Goal: Check status: Check status

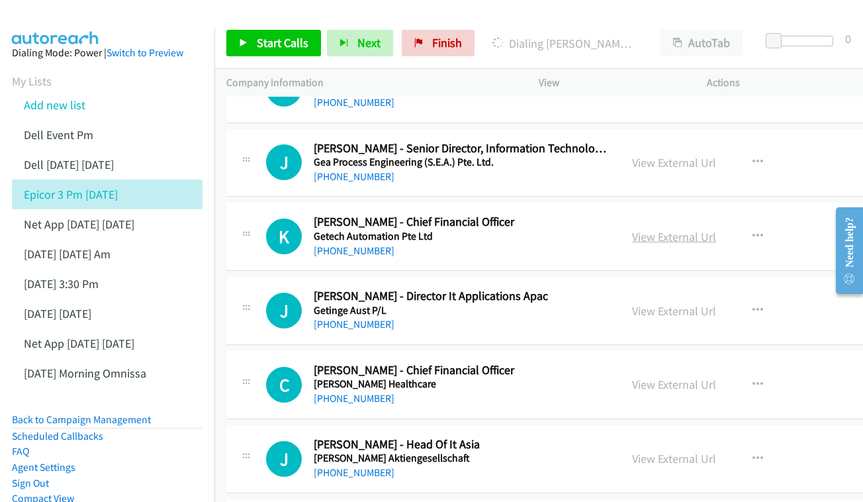
scroll to position [4752, 0]
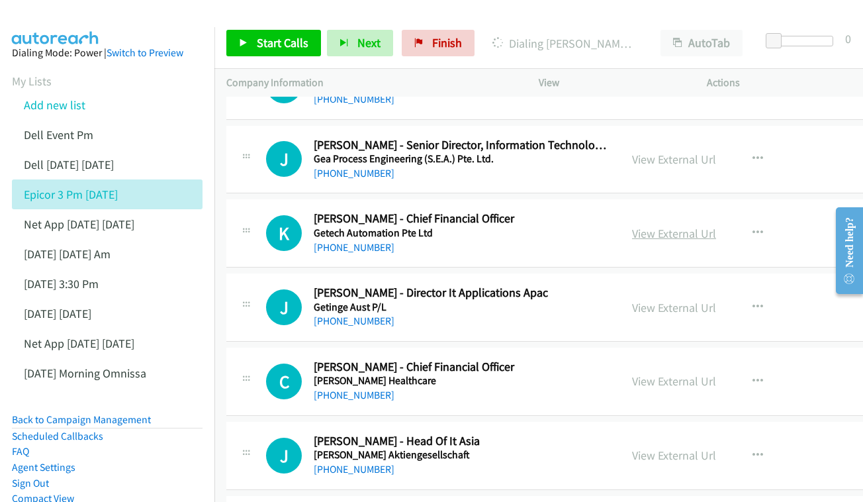
click at [632, 226] on link "View External Url" at bounding box center [674, 233] width 84 height 15
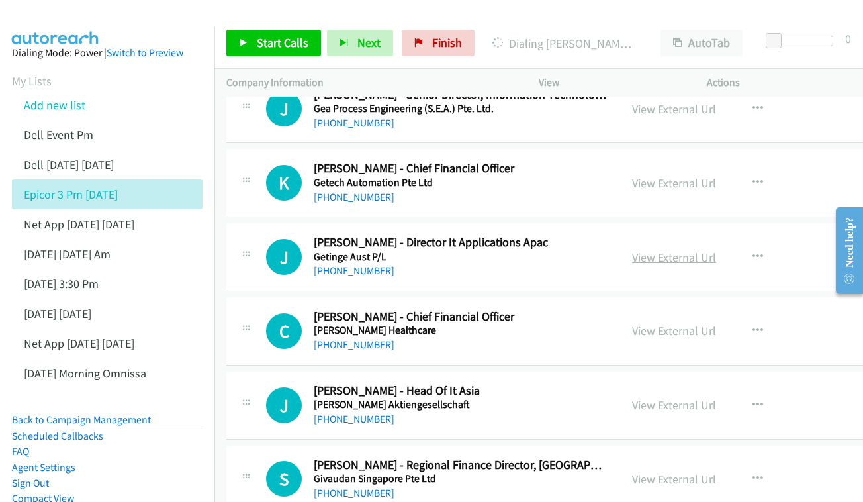
scroll to position [4802, 0]
click at [632, 249] on link "View External Url" at bounding box center [674, 256] width 84 height 15
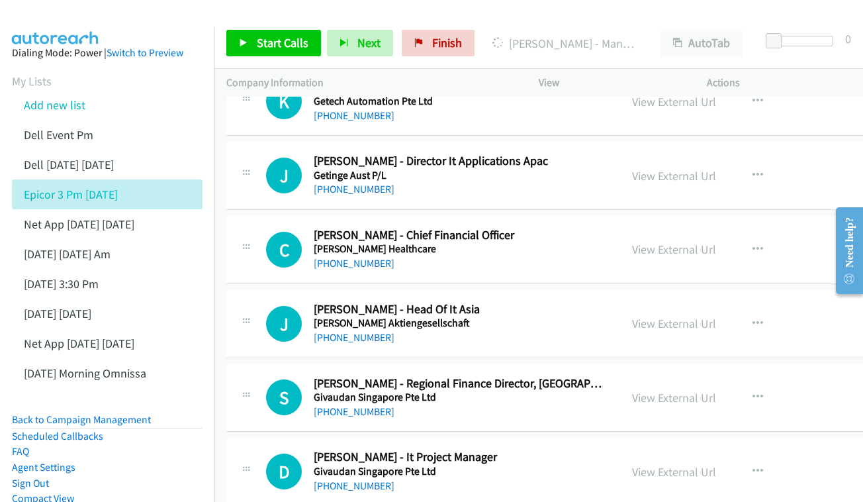
scroll to position [4904, 0]
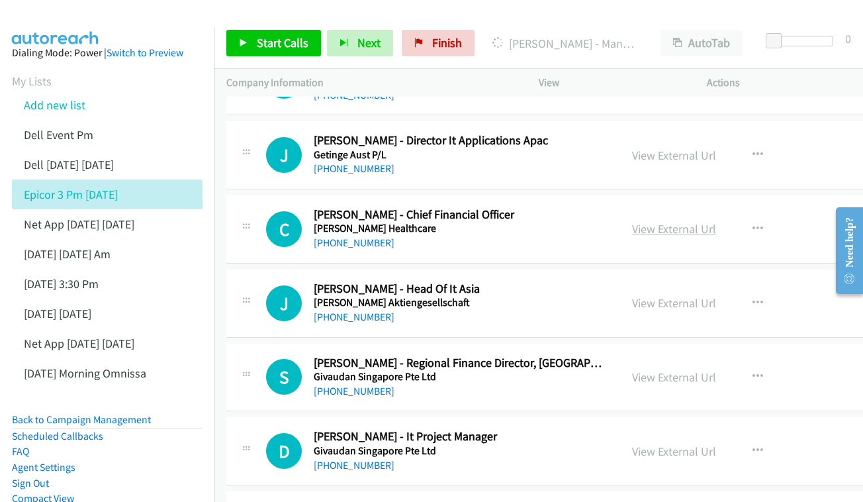
click at [632, 221] on link "View External Url" at bounding box center [674, 228] width 84 height 15
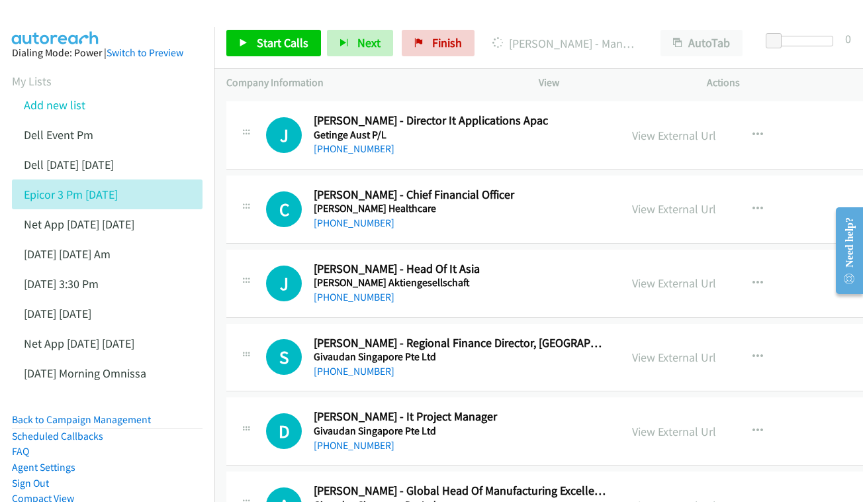
scroll to position [4968, 0]
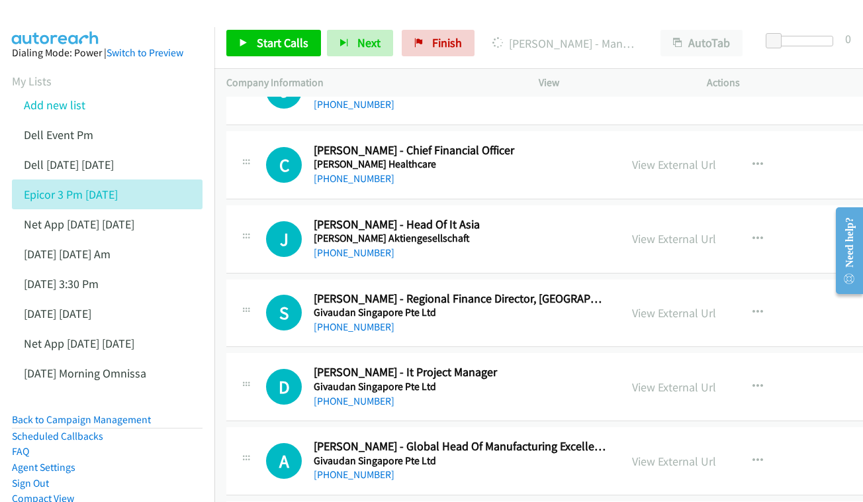
click at [643, 217] on div "View External Url View External Url Schedule/Manage Callback Start Calls Here R…" at bounding box center [724, 239] width 209 height 44
click at [642, 231] on link "View External Url" at bounding box center [674, 238] width 84 height 15
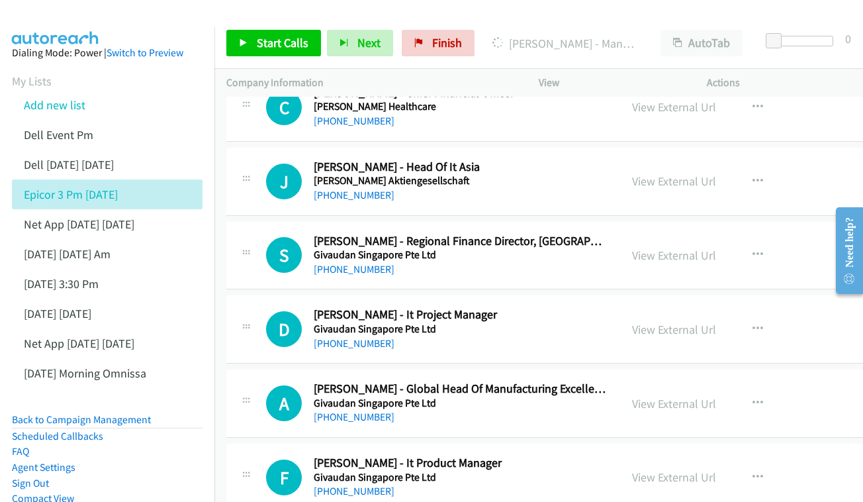
scroll to position [5029, 0]
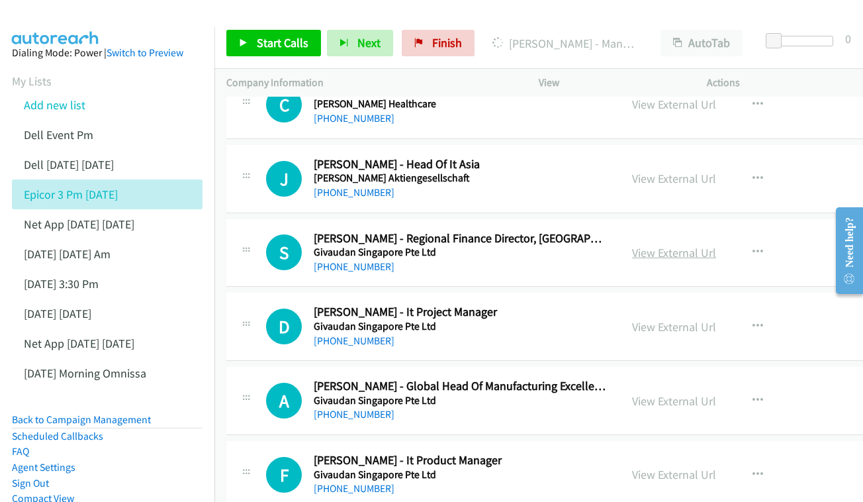
click at [632, 245] on link "View External Url" at bounding box center [674, 252] width 84 height 15
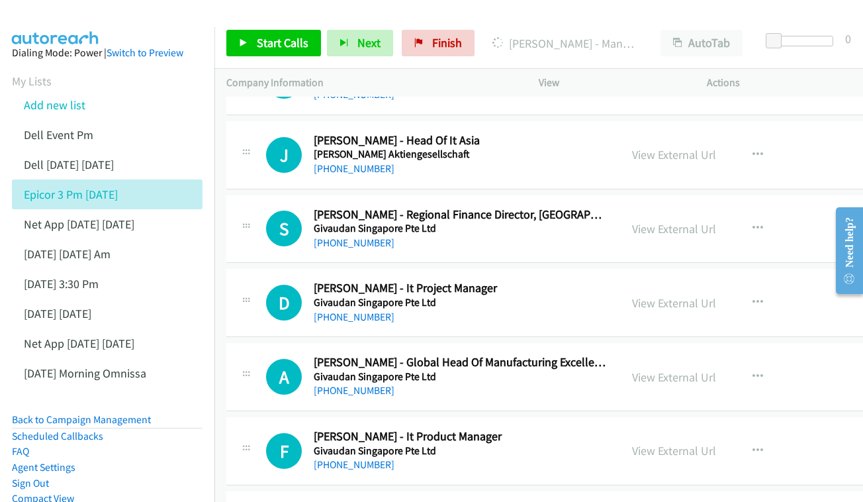
scroll to position [5076, 0]
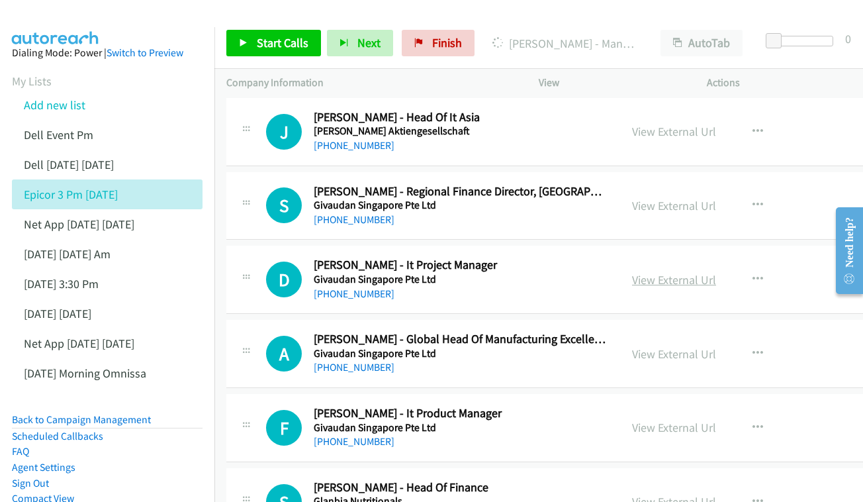
click at [644, 272] on link "View External Url" at bounding box center [674, 279] width 84 height 15
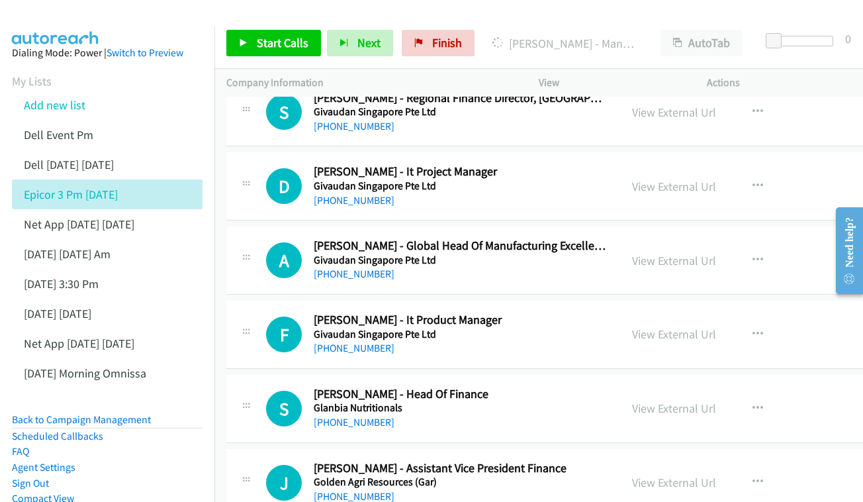
scroll to position [5171, 0]
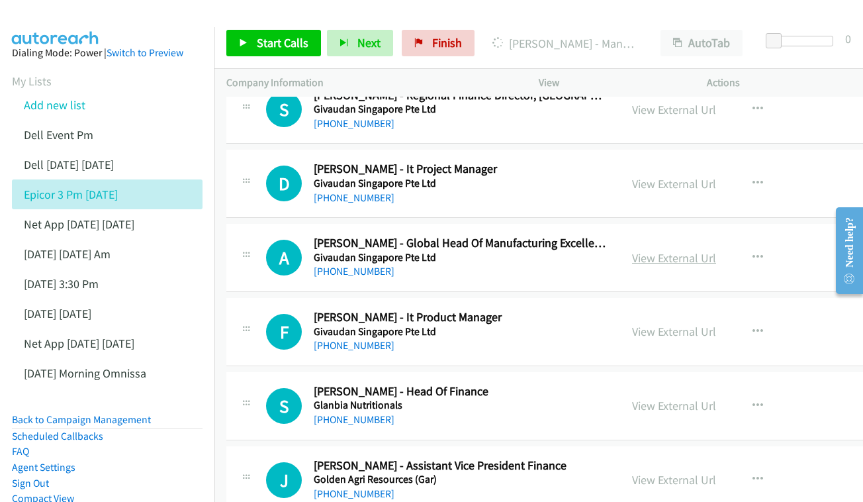
click at [668, 250] on link "View External Url" at bounding box center [674, 257] width 84 height 15
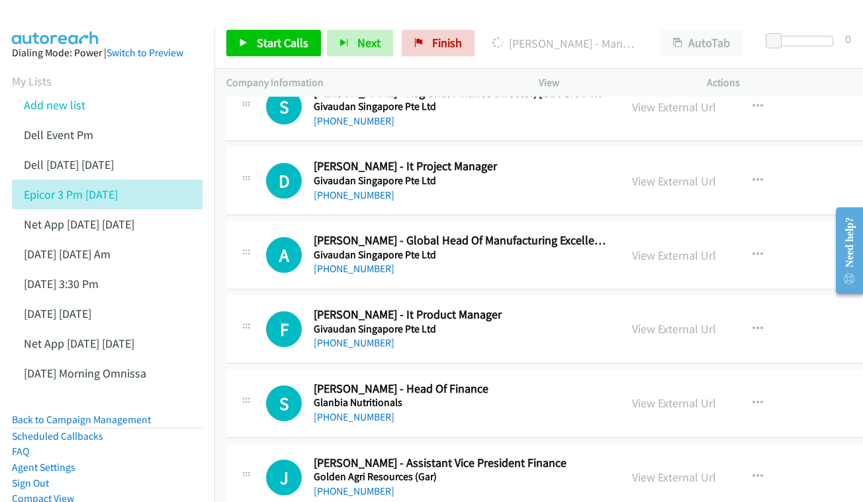
scroll to position [5232, 0]
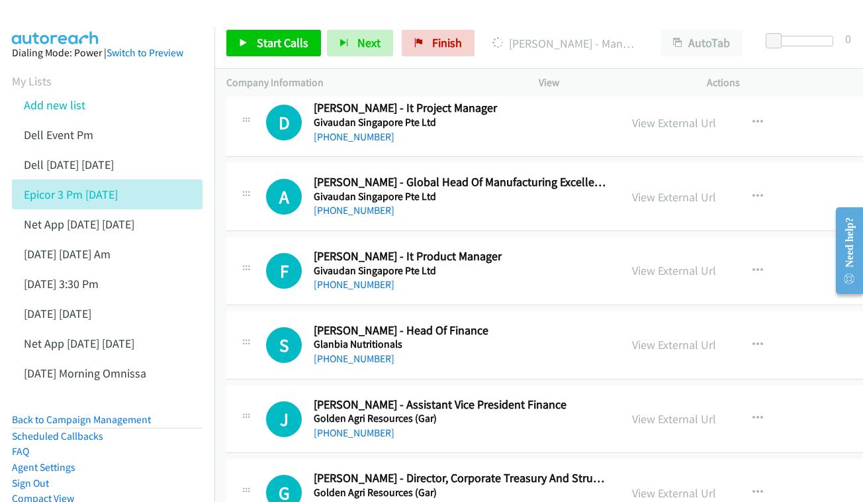
click at [639, 249] on div "View External Url View External Url Schedule/Manage Callback Start Calls Here R…" at bounding box center [724, 271] width 209 height 44
click at [637, 263] on link "View External Url" at bounding box center [674, 270] width 84 height 15
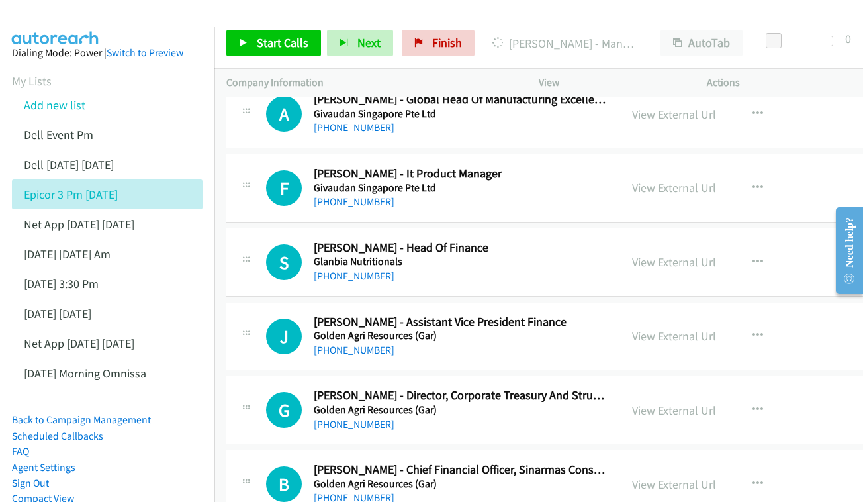
scroll to position [5318, 0]
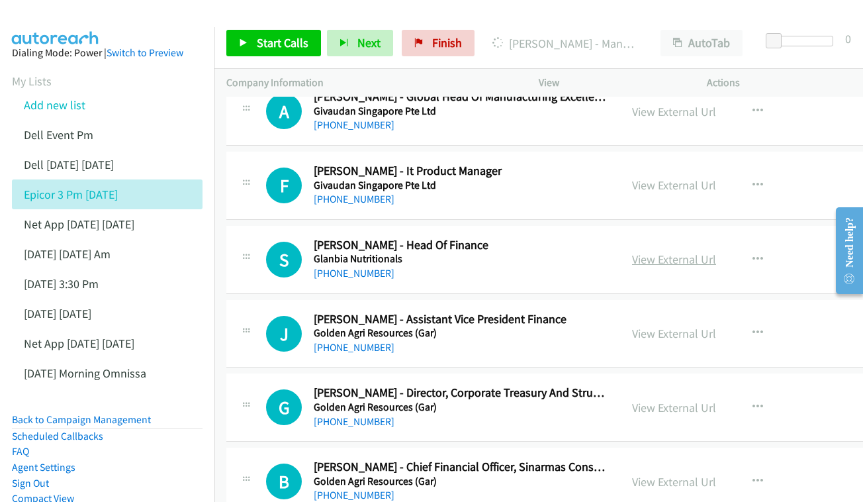
click at [667, 251] on link "View External Url" at bounding box center [674, 258] width 84 height 15
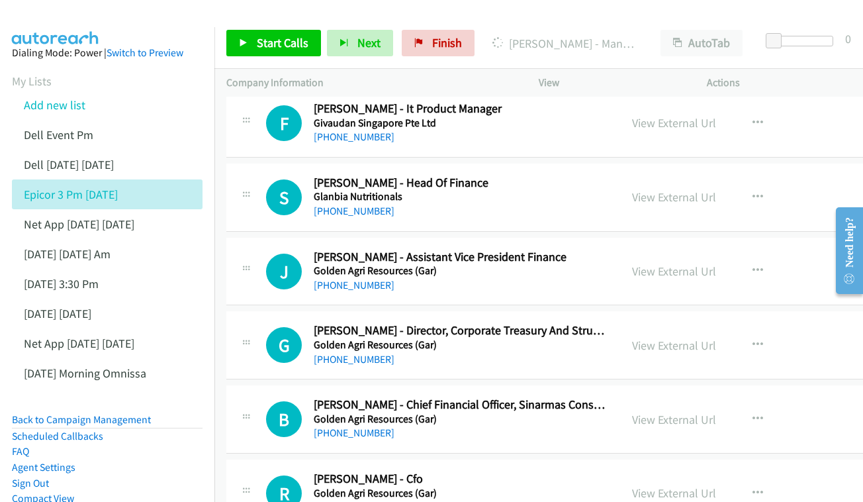
scroll to position [5396, 0]
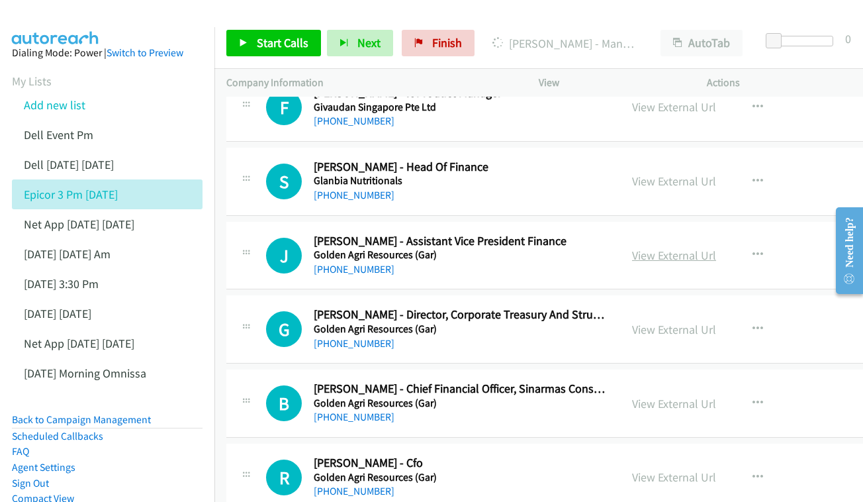
click at [667, 247] on link "View External Url" at bounding box center [674, 254] width 84 height 15
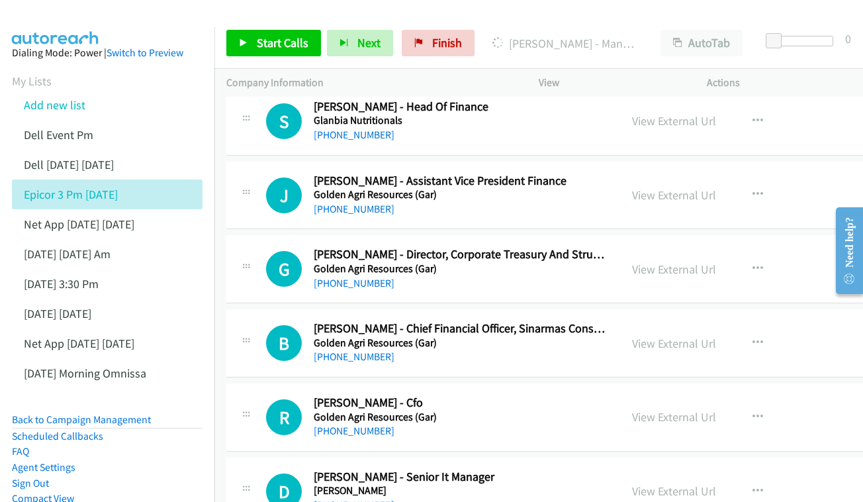
scroll to position [5470, 0]
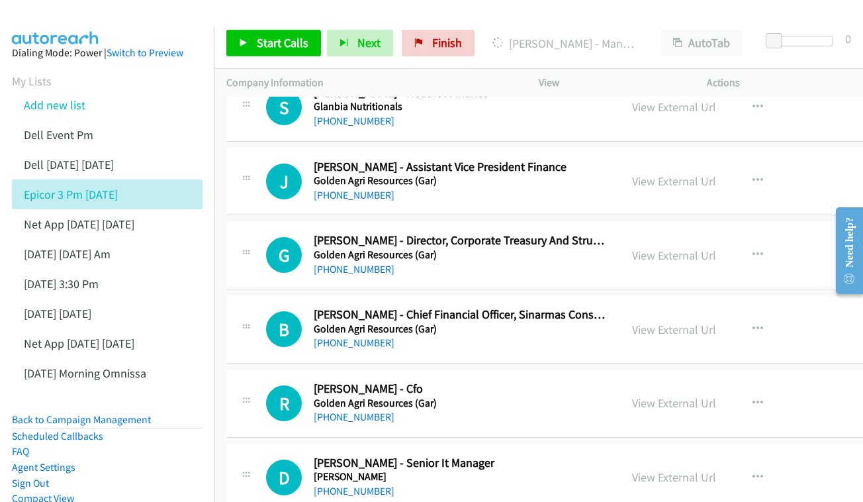
click at [646, 233] on div "View External Url View External Url Schedule/Manage Callback Start Calls Here R…" at bounding box center [724, 255] width 209 height 44
click at [646, 247] on link "View External Url" at bounding box center [674, 254] width 84 height 15
